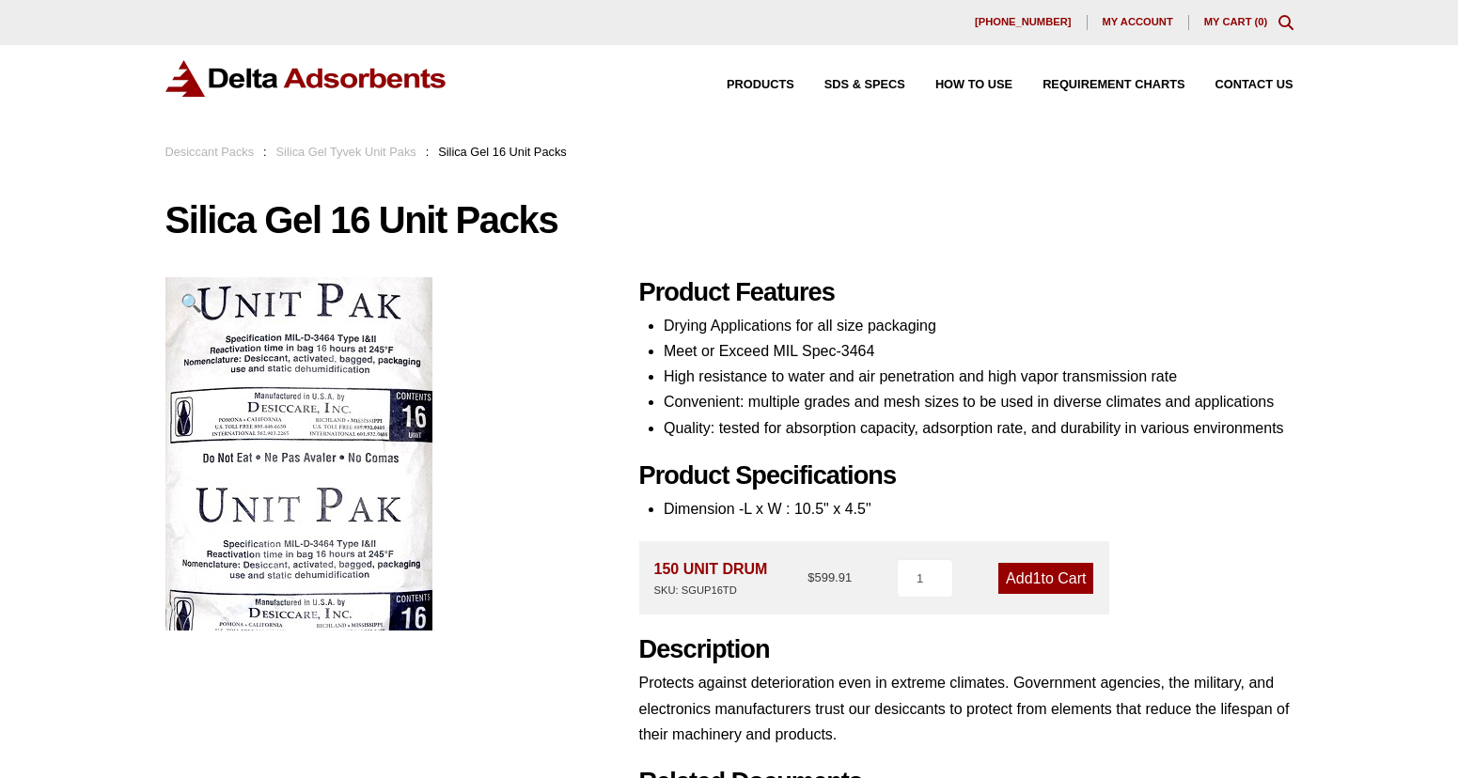
click at [1049, 582] on link "Add 1 to Cart" at bounding box center [1045, 578] width 95 height 31
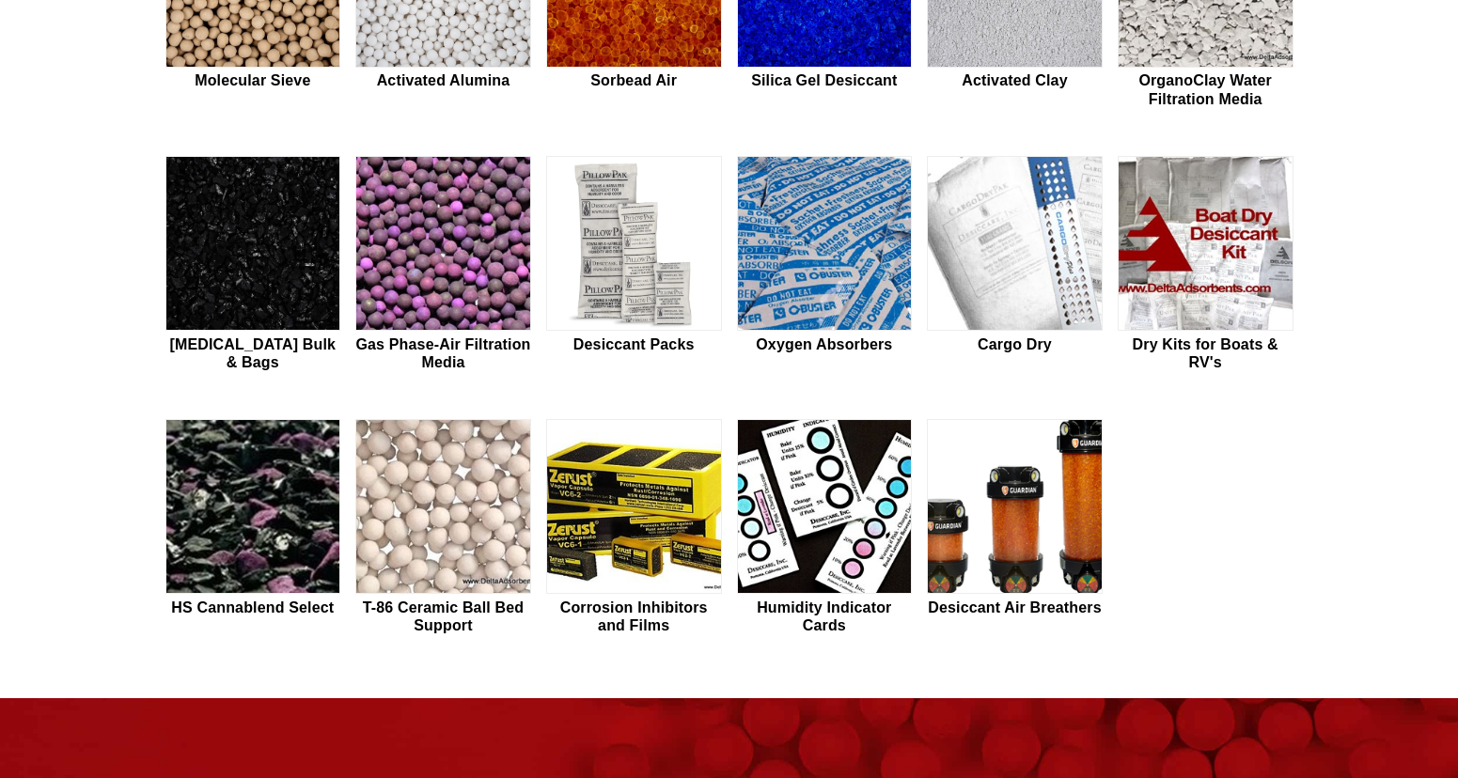
scroll to position [875, 0]
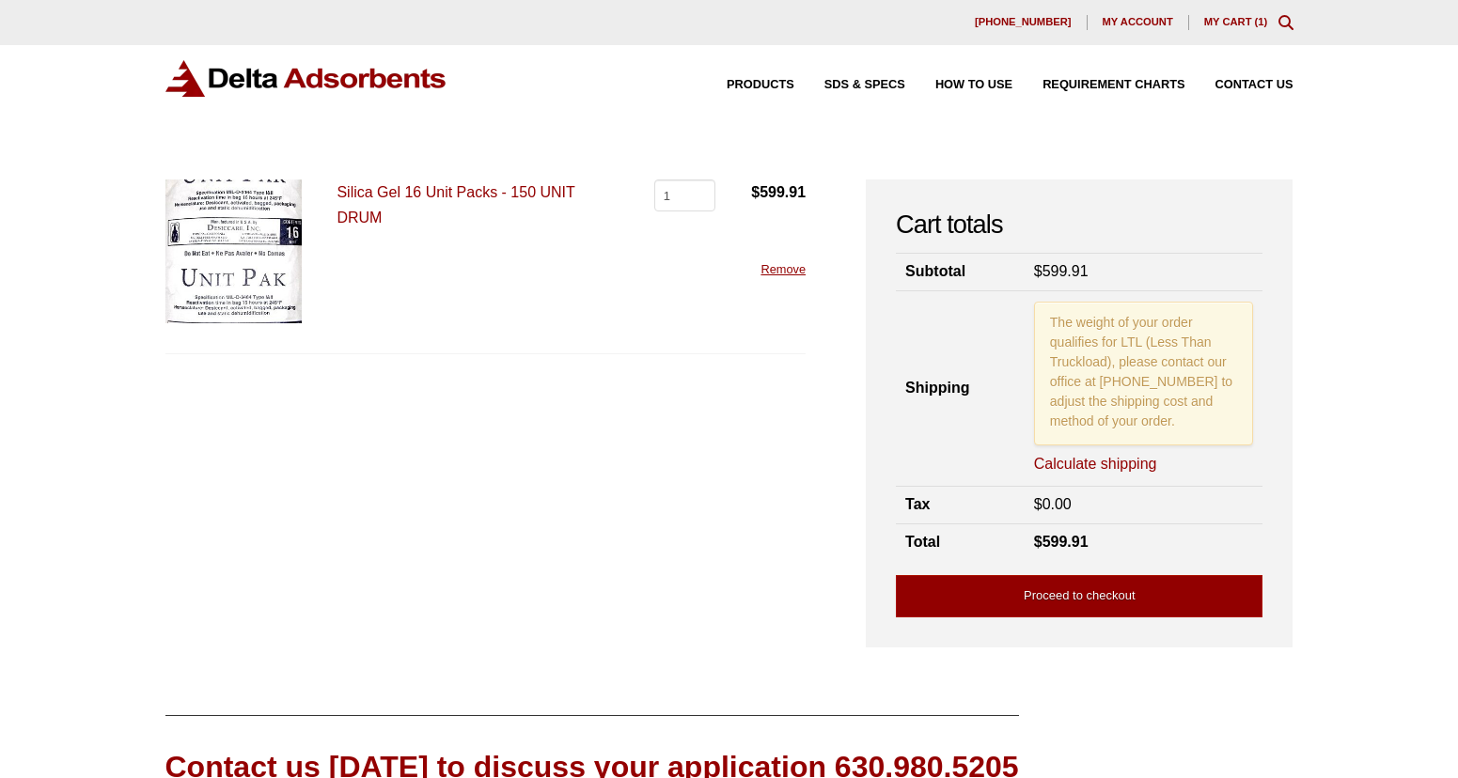
click at [1080, 461] on link "Calculate shipping" at bounding box center [1095, 464] width 123 height 21
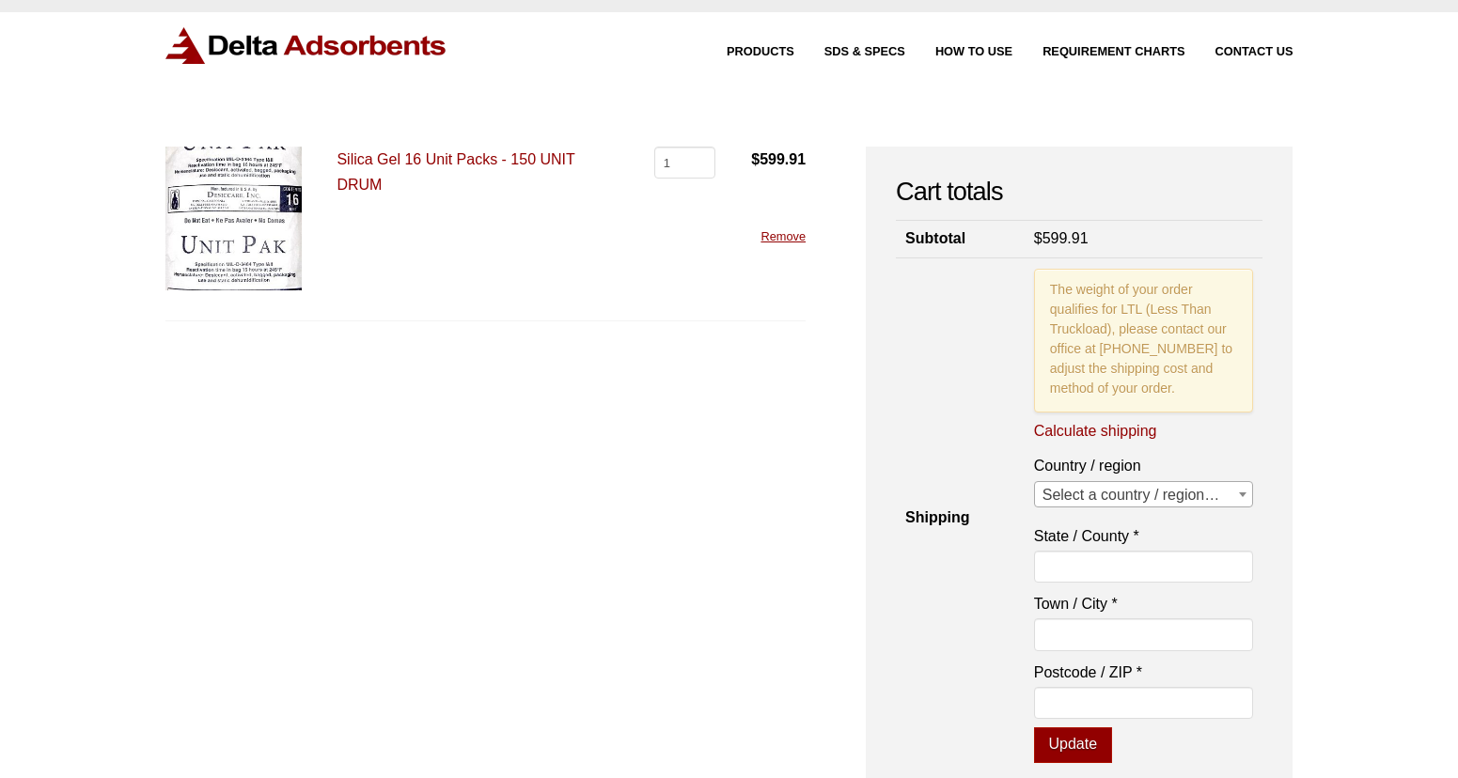
scroll to position [119, 0]
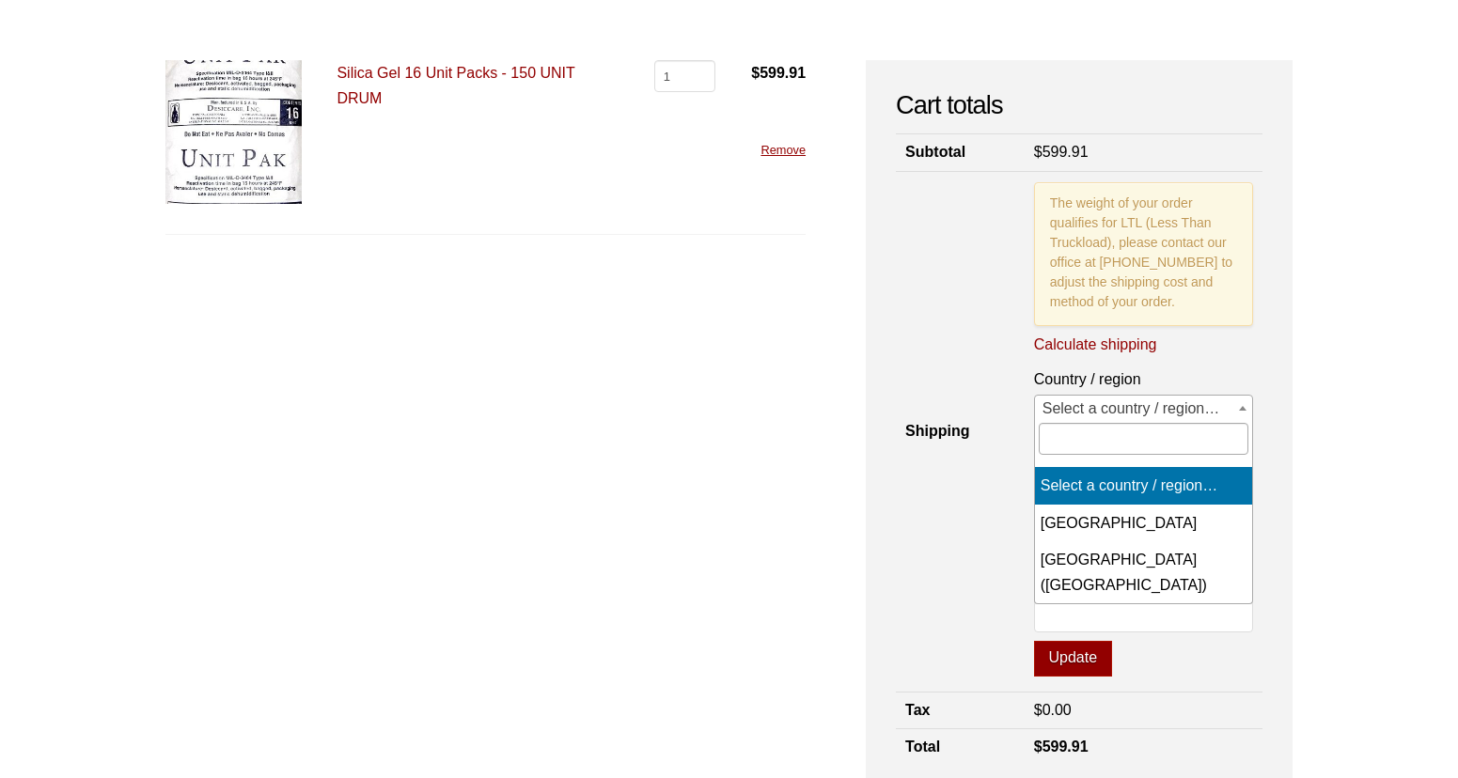
click at [1240, 401] on span at bounding box center [1242, 408] width 19 height 24
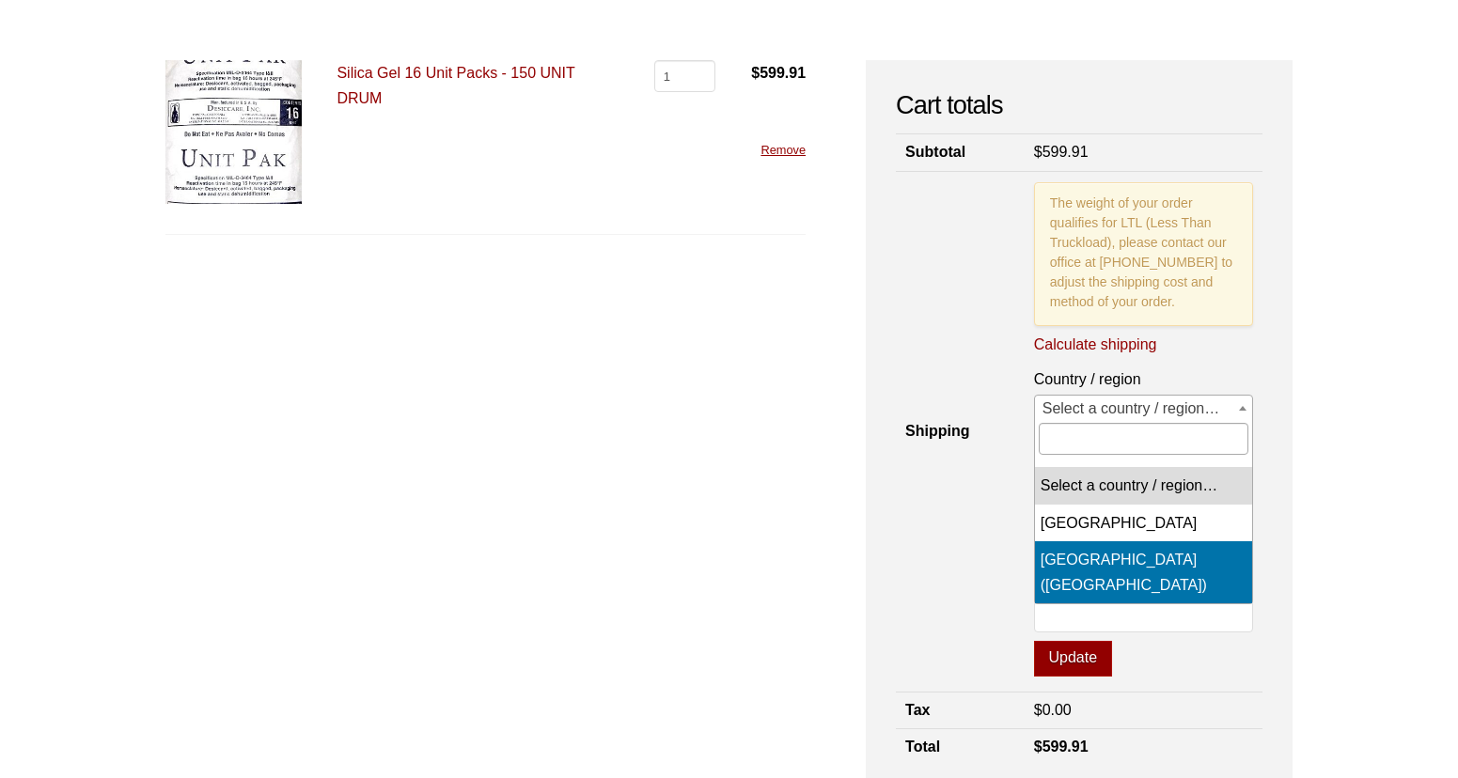
select select "US"
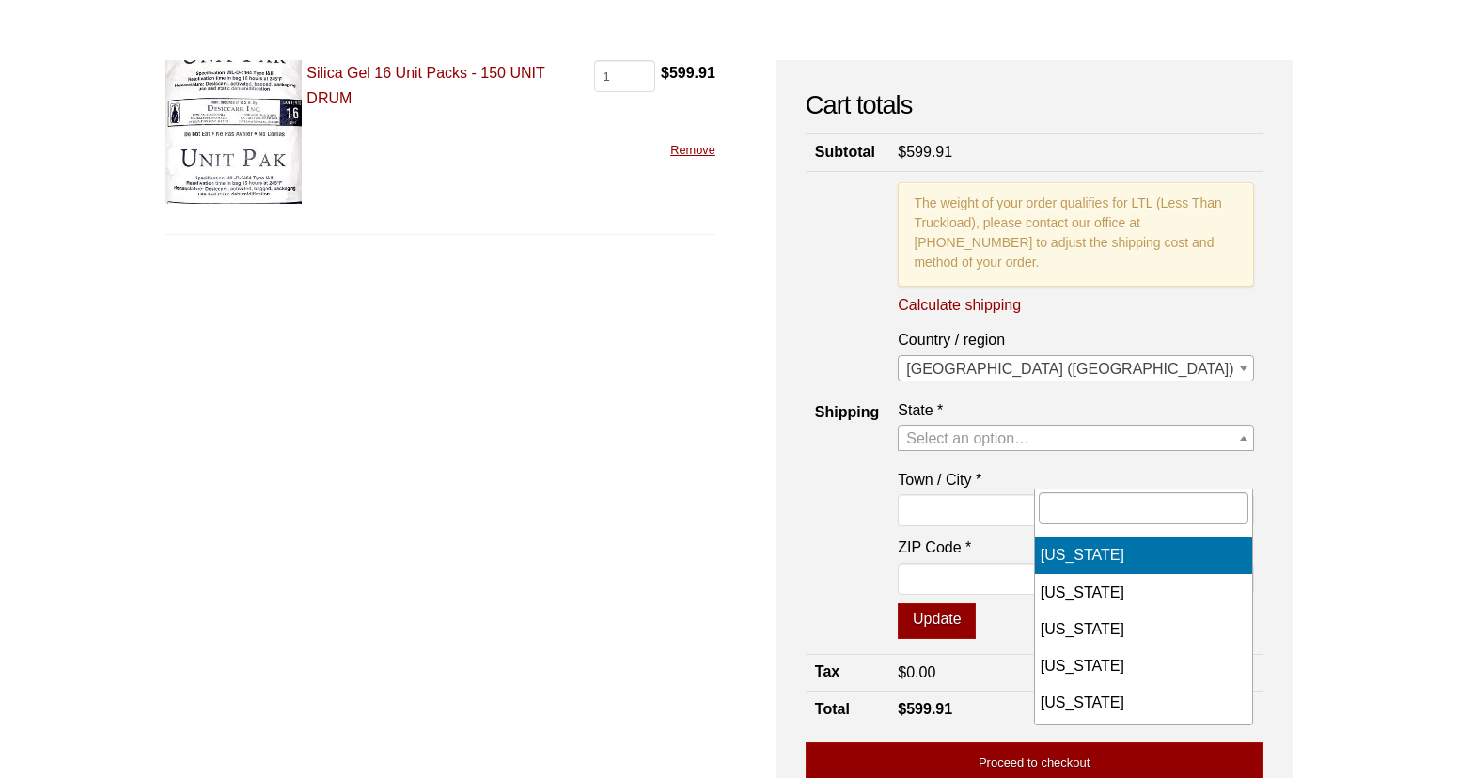
click at [1241, 441] on b at bounding box center [1244, 438] width 8 height 5
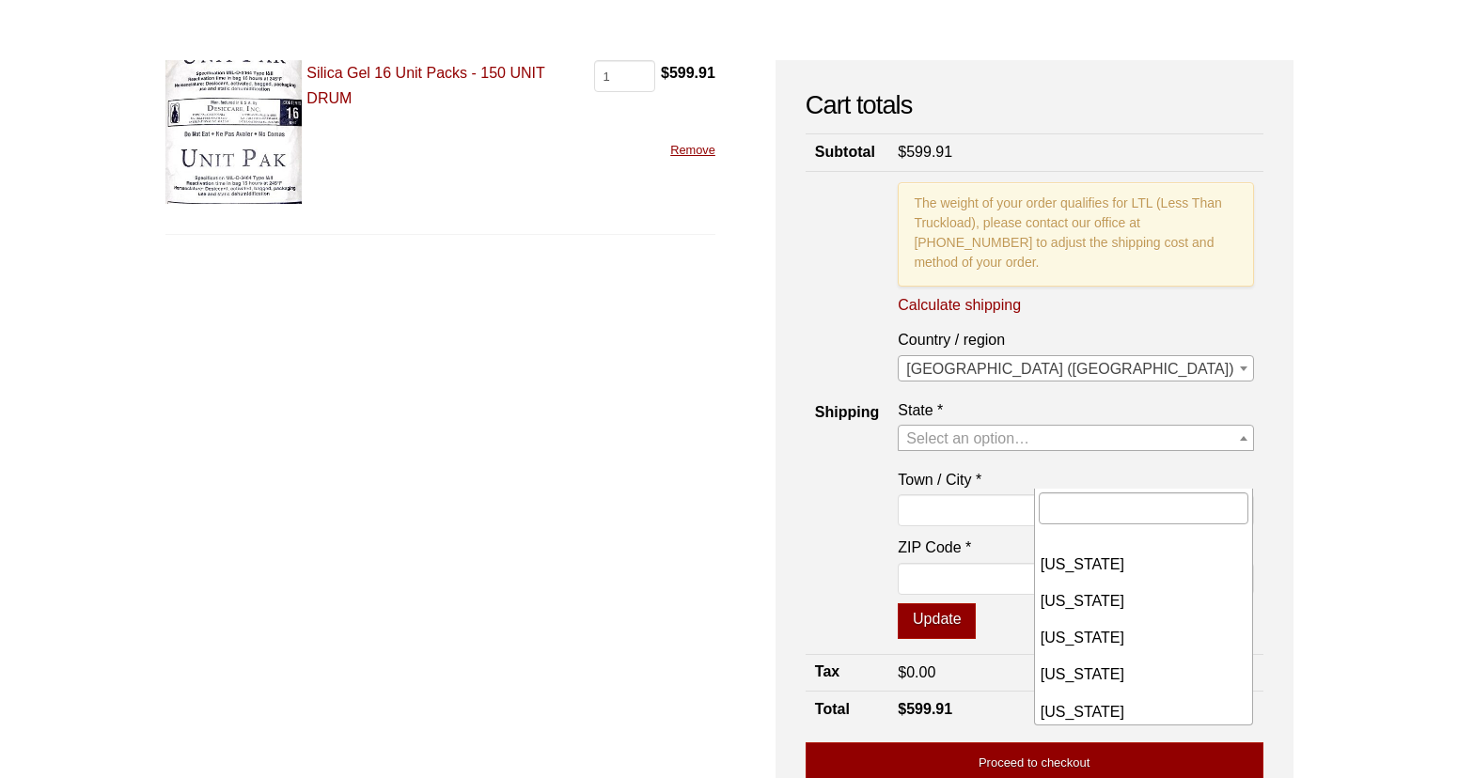
scroll to position [1490, 0]
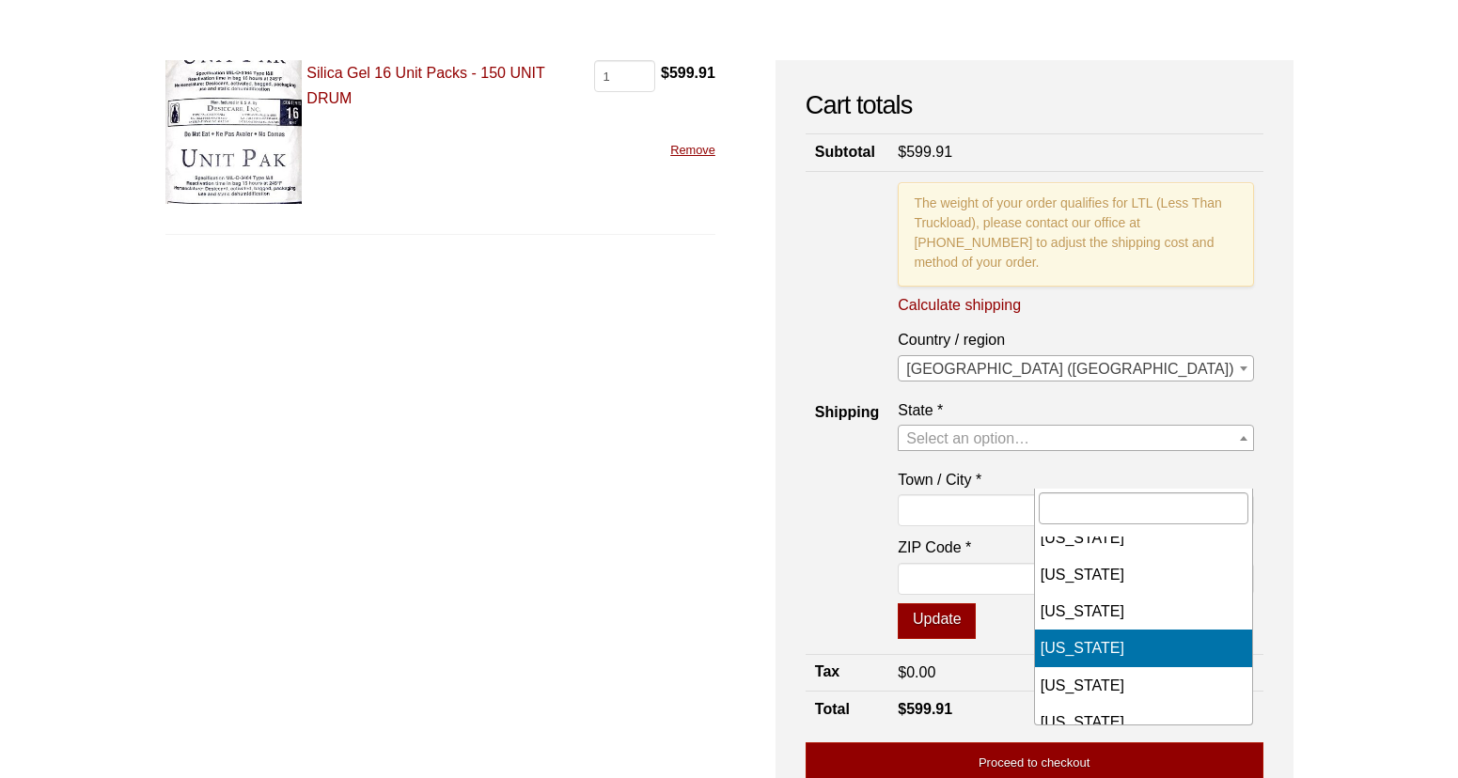
select select "TX"
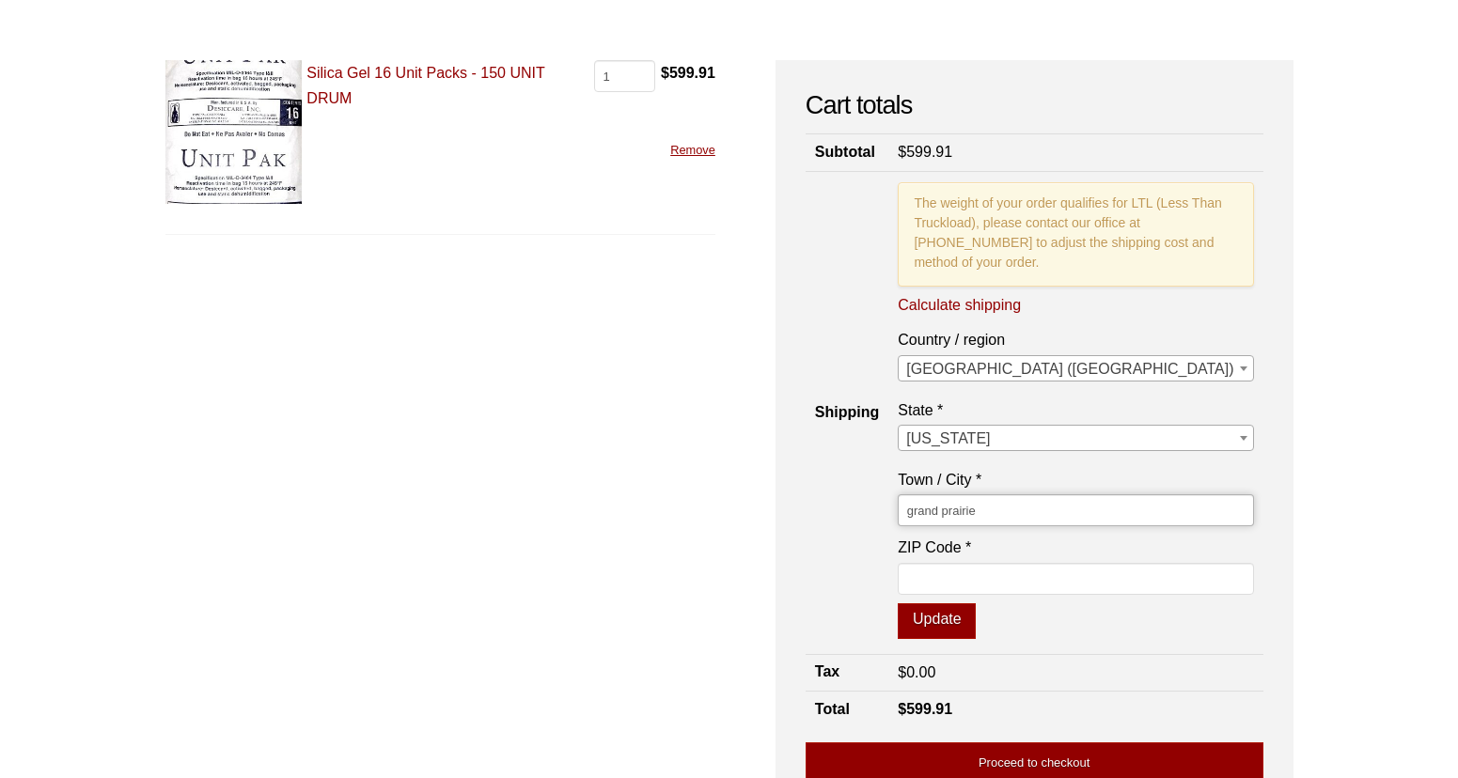
type input "grand prairie"
type input "75050"
click at [975, 639] on button "Update" at bounding box center [936, 621] width 78 height 36
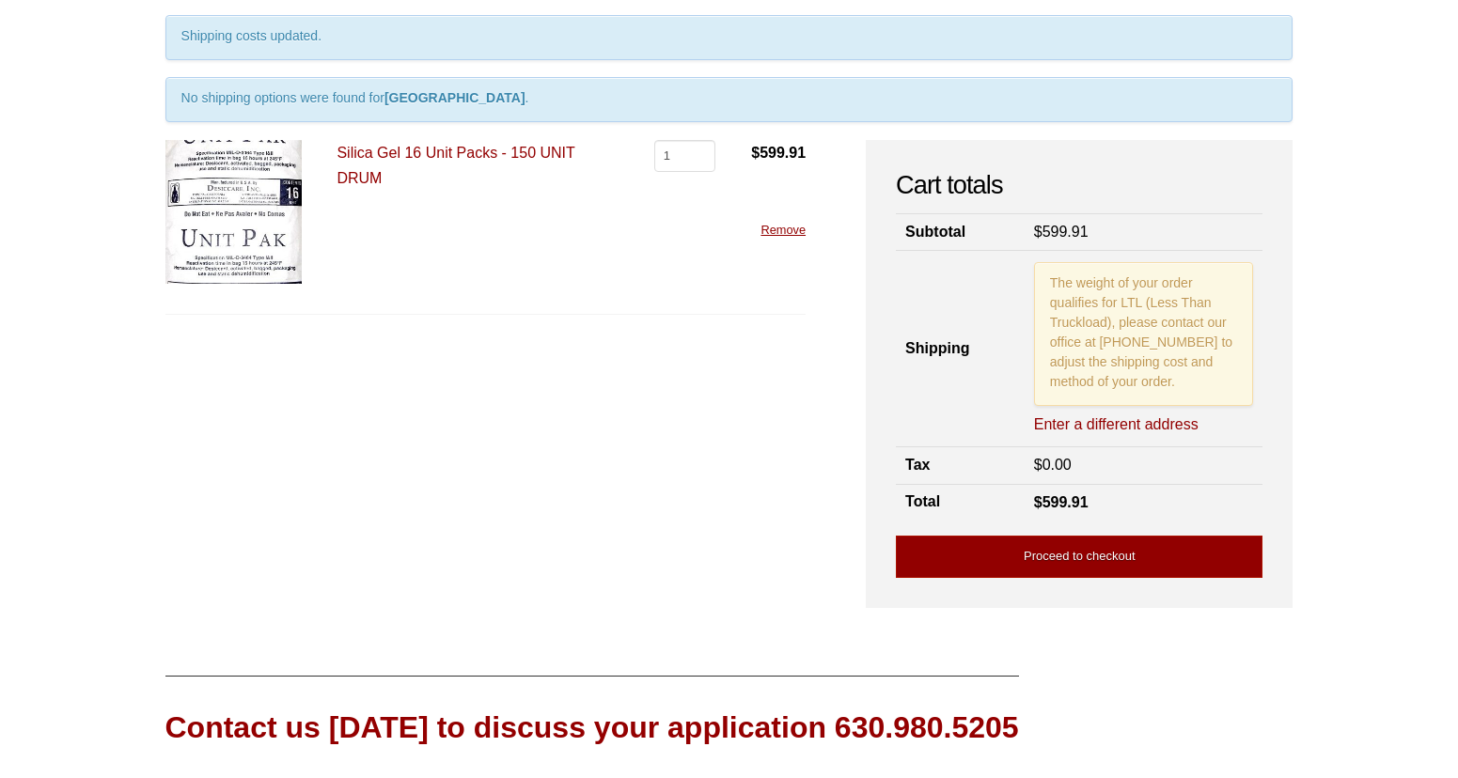
scroll to position [47, 0]
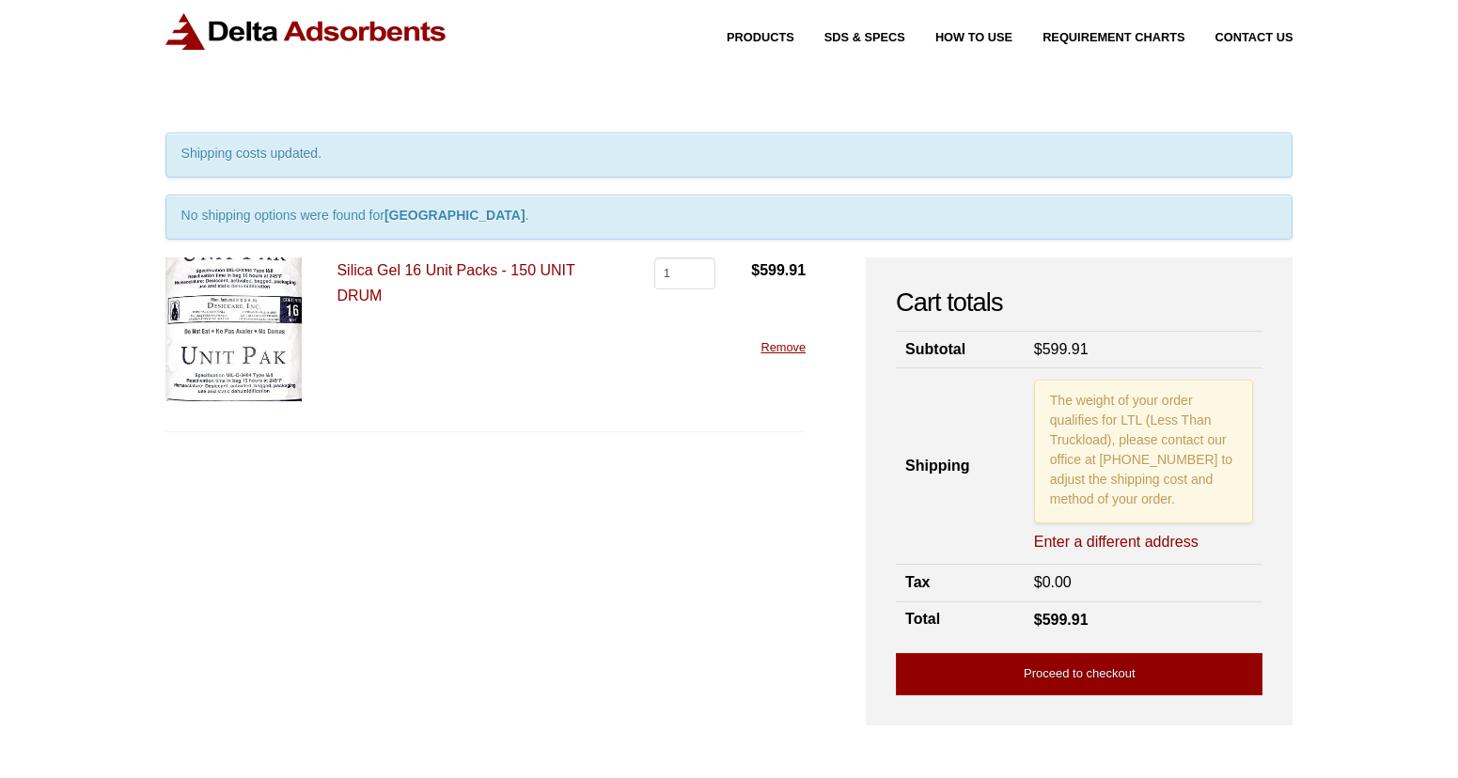
click at [1115, 539] on link "Enter a different address" at bounding box center [1116, 542] width 164 height 21
select select "TX"
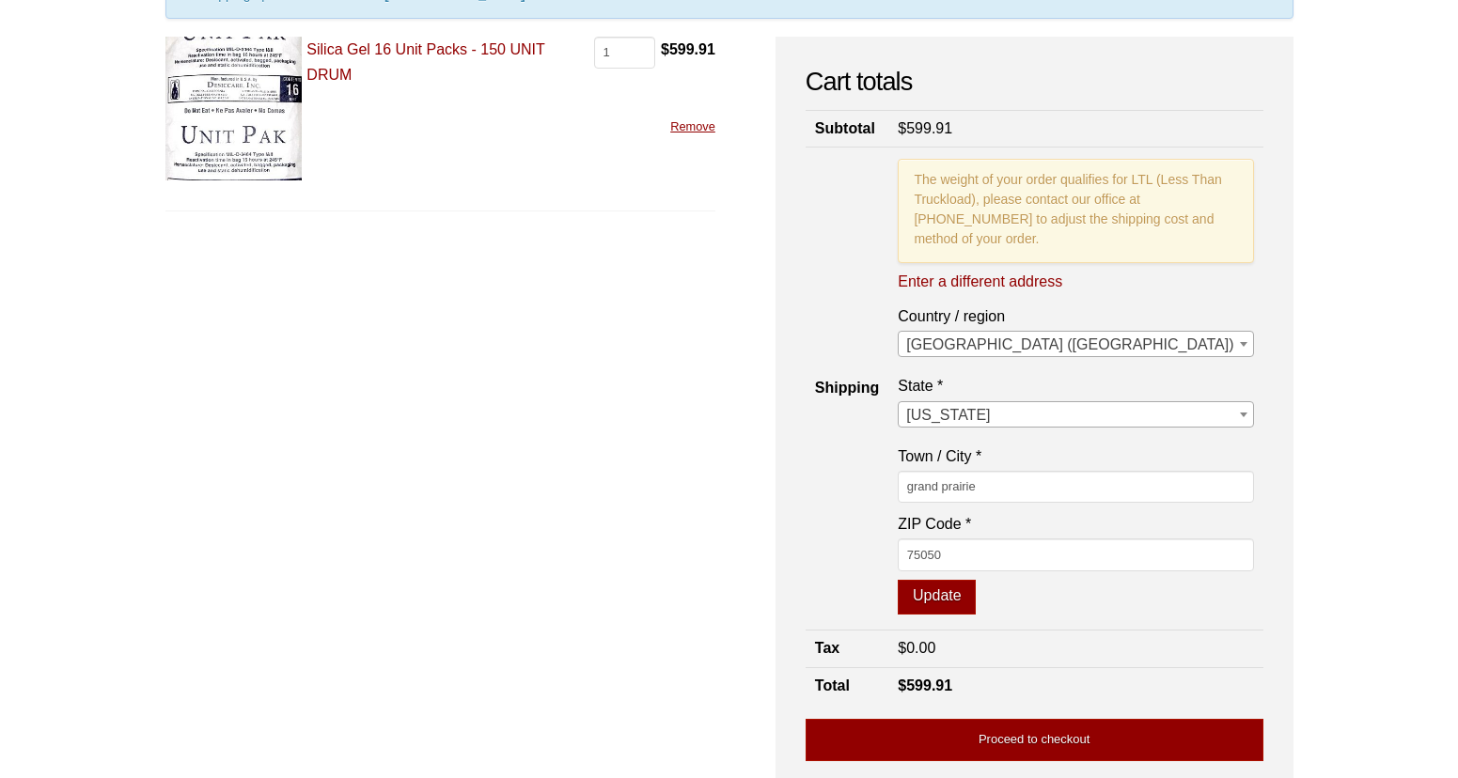
scroll to position [272, 0]
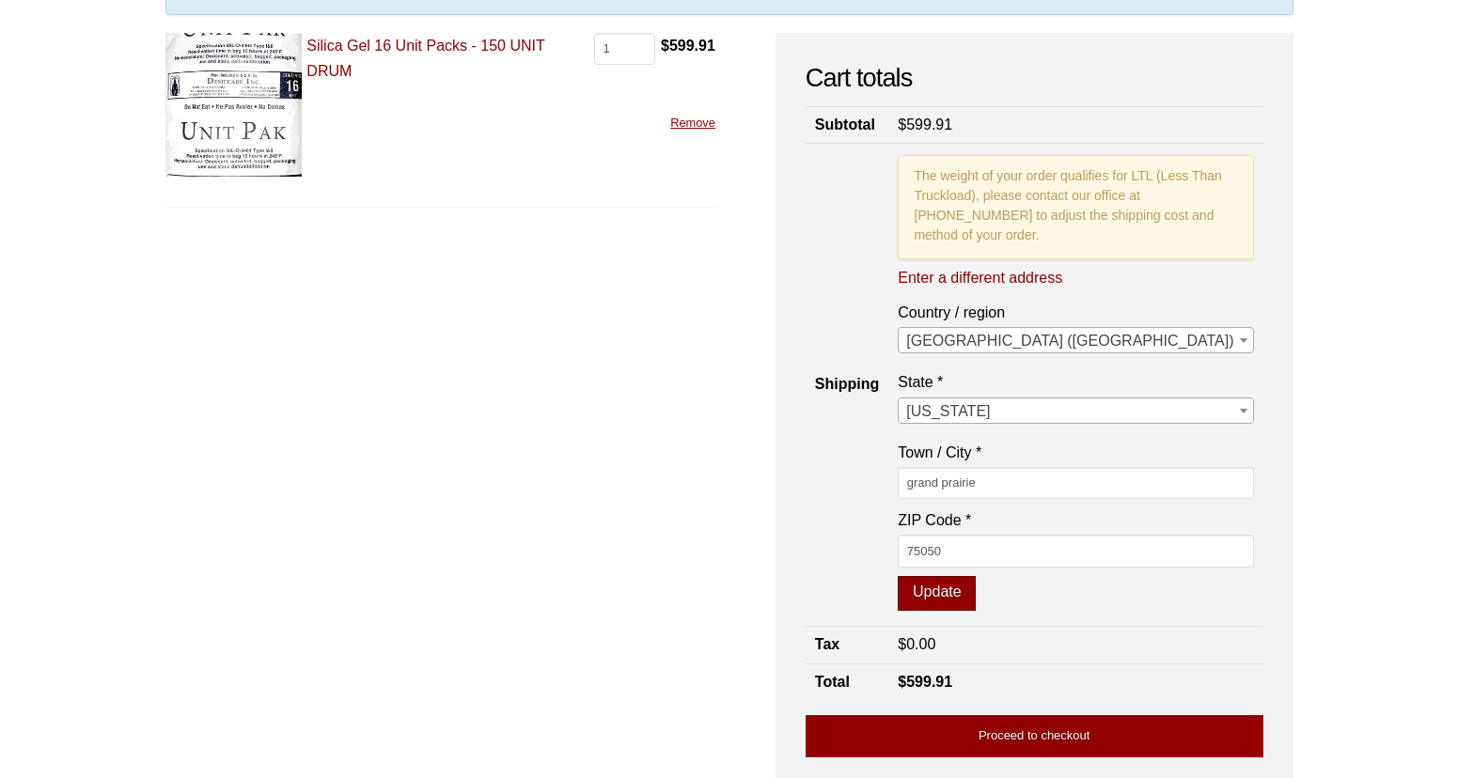
click at [975, 612] on button "Update" at bounding box center [936, 594] width 78 height 36
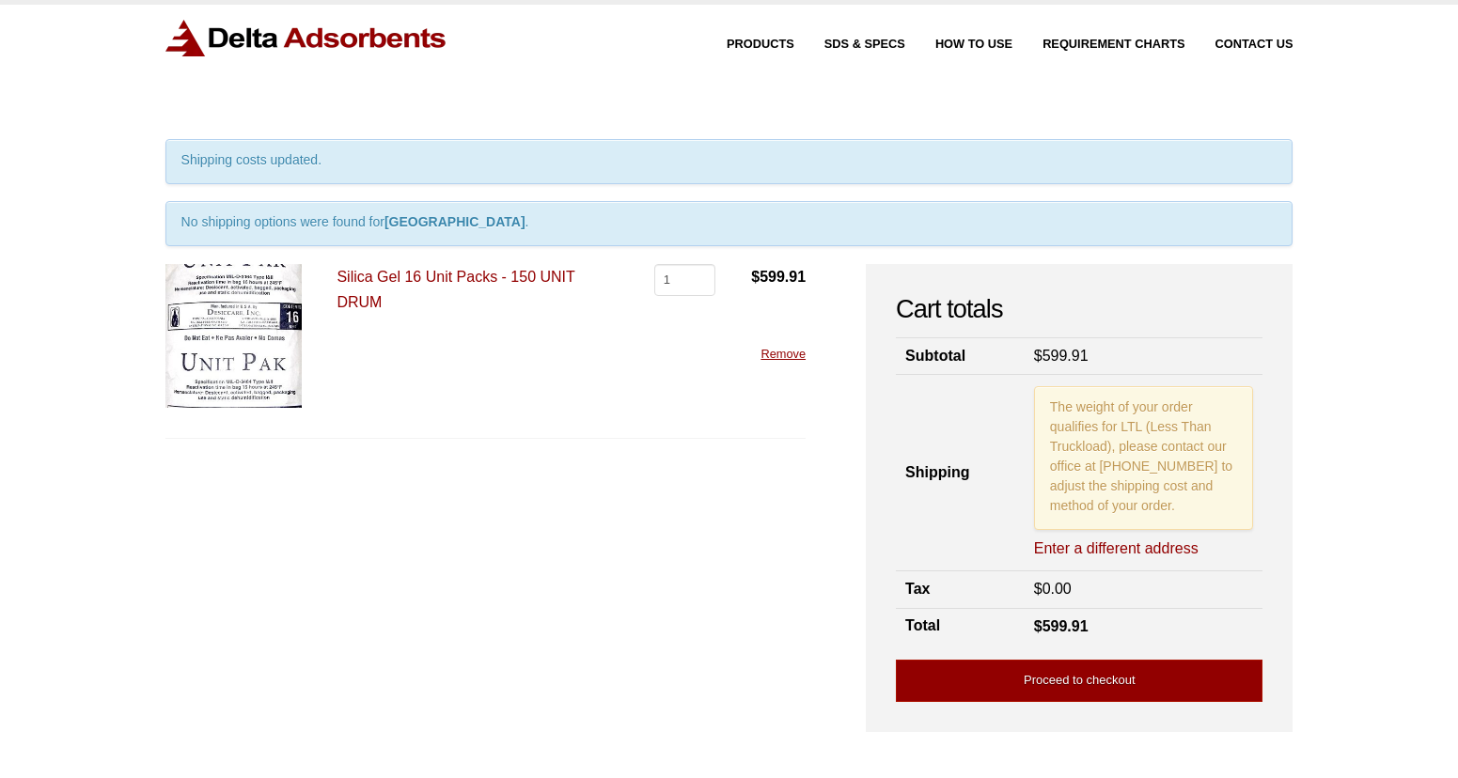
scroll to position [138, 0]
